Goal: Transaction & Acquisition: Purchase product/service

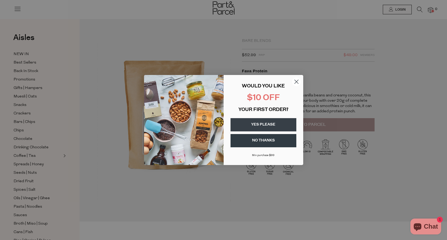
click at [265, 125] on button "YES PLEASE" at bounding box center [264, 124] width 66 height 13
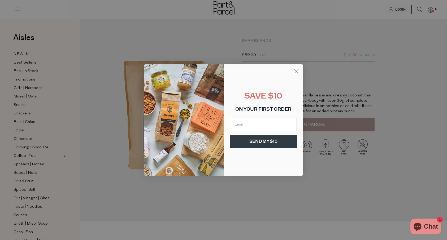
click at [265, 125] on input "Email" at bounding box center [263, 124] width 67 height 13
type input "[EMAIL_ADDRESS][DOMAIN_NAME]"
click at [265, 141] on button "SEND MY $10" at bounding box center [263, 141] width 67 height 13
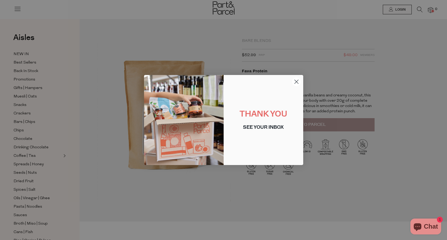
click at [296, 80] on circle "Close dialog" at bounding box center [296, 82] width 9 height 9
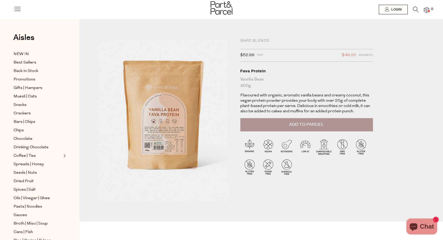
click at [254, 39] on div "Bare Blends" at bounding box center [306, 40] width 133 height 5
click at [416, 9] on icon at bounding box center [416, 10] width 6 height 6
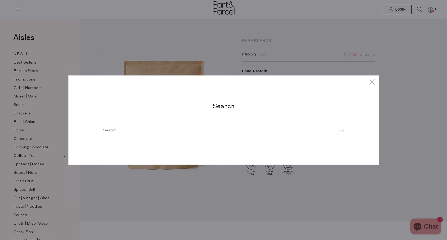
type input "c"
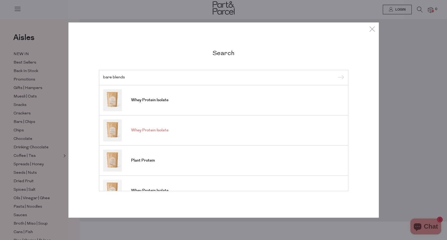
type input "bare blends"
click at [336, 74] on input "submit" at bounding box center [340, 78] width 8 height 8
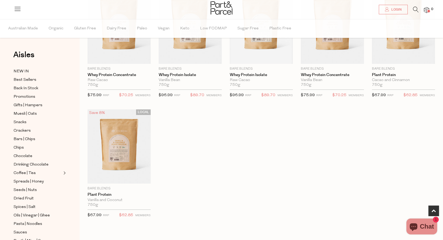
scroll to position [195, 0]
